Goal: Entertainment & Leisure: Consume media (video, audio)

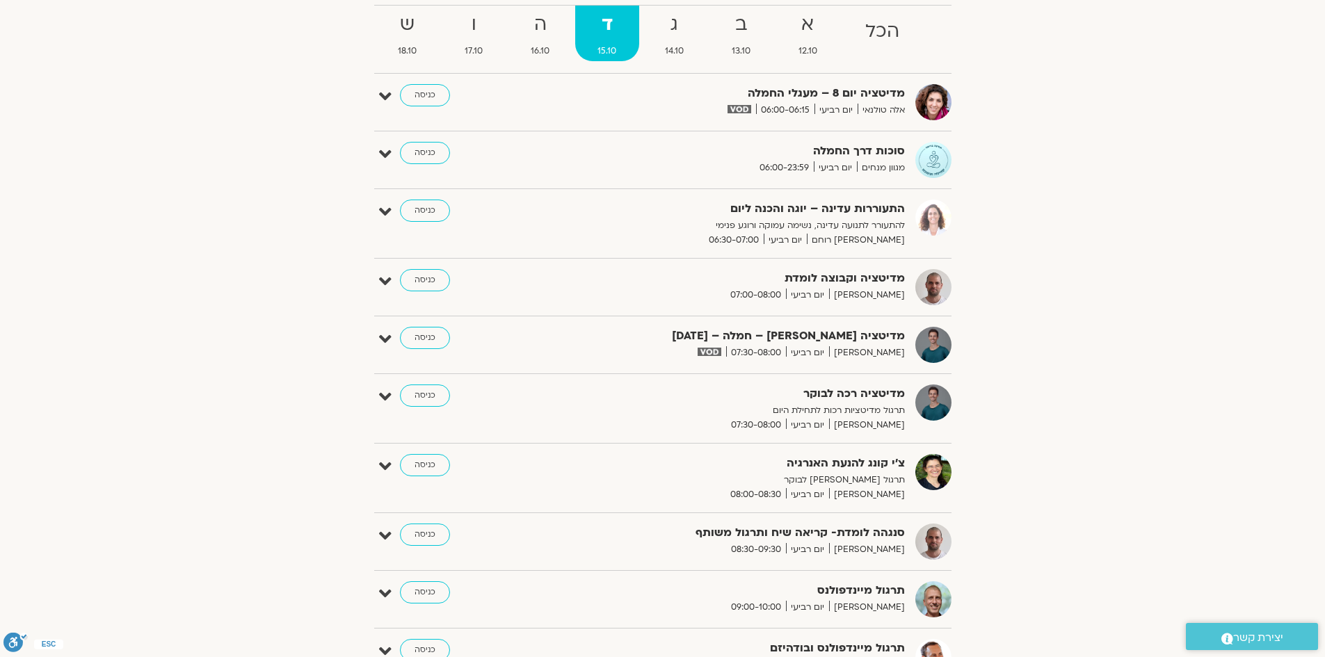
scroll to position [139, 0]
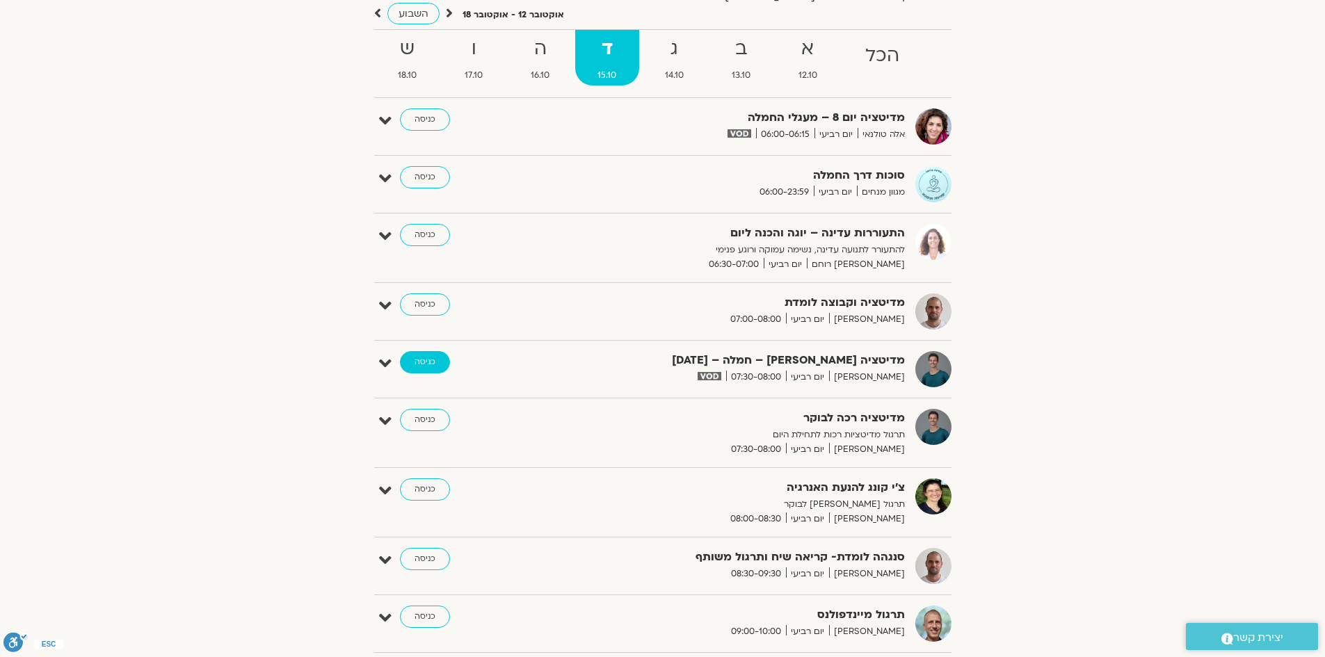
click at [417, 362] on link "כניסה" at bounding box center [425, 362] width 50 height 22
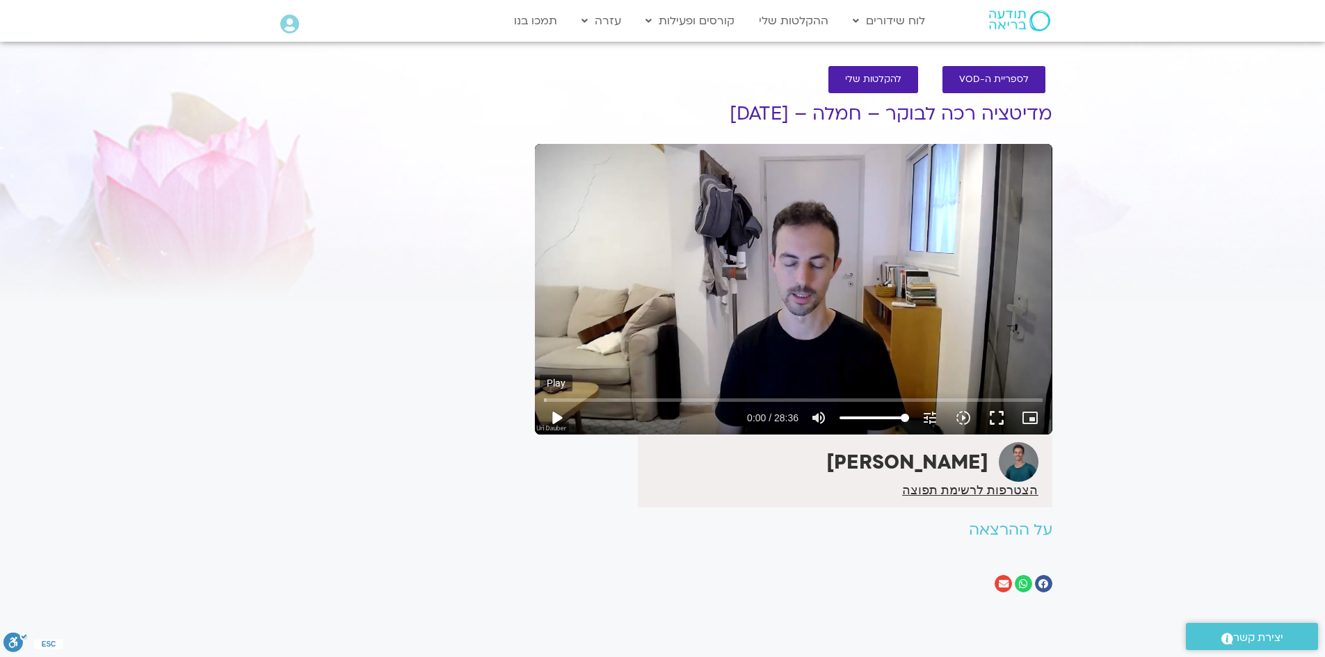
click at [565, 418] on button "play_arrow" at bounding box center [556, 417] width 33 height 33
click at [987, 411] on button "fullscreen" at bounding box center [996, 417] width 33 height 33
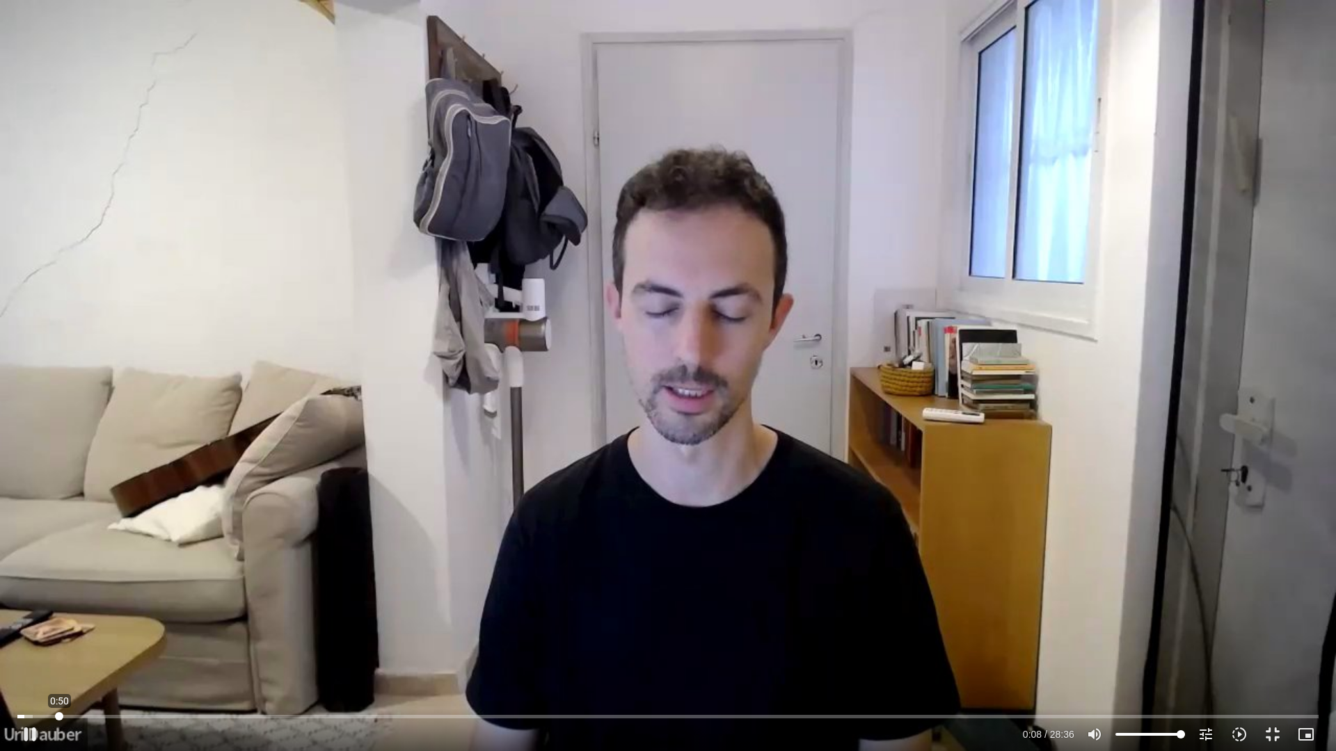
click at [59, 715] on input "Seek" at bounding box center [667, 716] width 1301 height 8
click at [48, 714] on input "Seek" at bounding box center [667, 716] width 1301 height 8
click at [1235, 126] on div "Skip Ad 21:14 pause 0:39 / 28:36 volume_up Mute tune Resolution Auto 720p slow_…" at bounding box center [668, 375] width 1336 height 751
click at [1235, 126] on div "Skip Ad 21:14 play_arrow 0:39 / 28:36 volume_up Mute tune Resolution Auto 720p …" at bounding box center [668, 375] width 1336 height 751
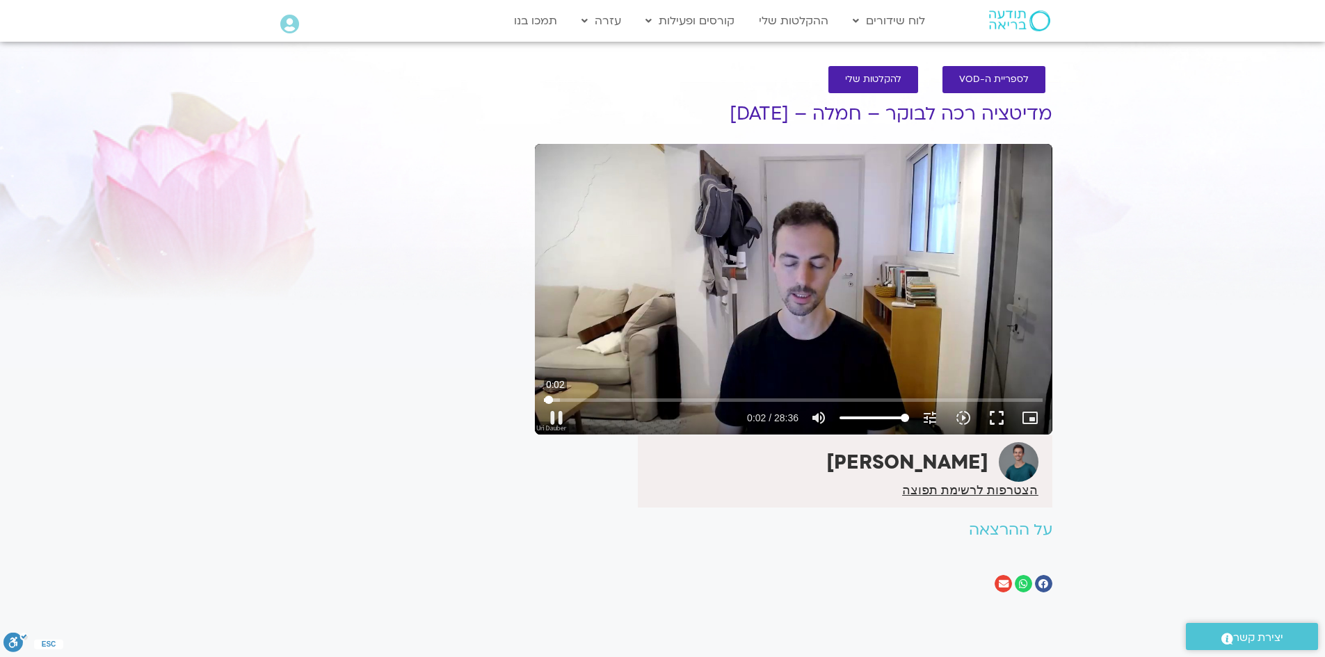
click at [549, 400] on input "Seek" at bounding box center [793, 400] width 499 height 8
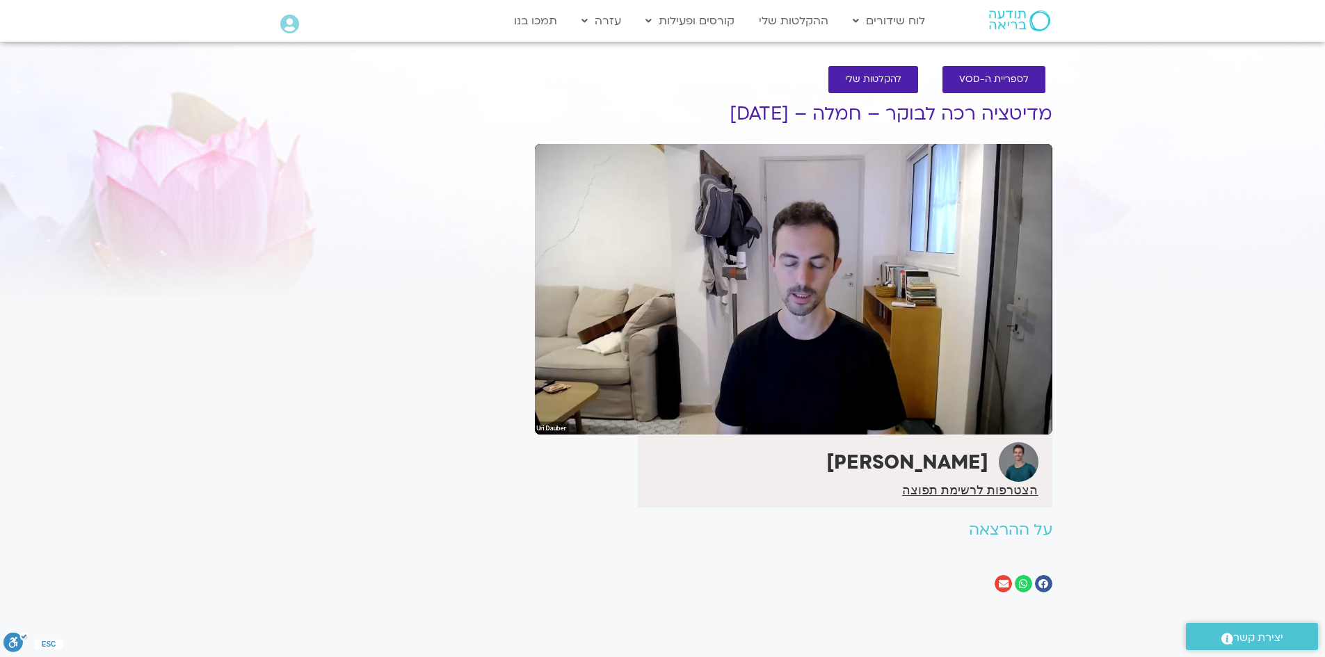
type input "1716.64"
